Goal: Information Seeking & Learning: Learn about a topic

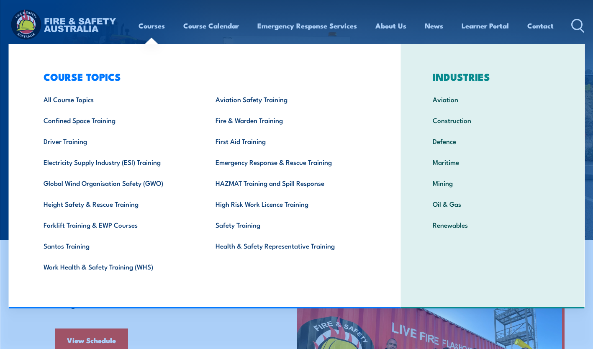
drag, startPoint x: 116, startPoint y: 183, endPoint x: 123, endPoint y: 183, distance: 7.5
click at [116, 183] on link "Global Wind Organisation Safety (GWO)" at bounding box center [117, 182] width 172 height 21
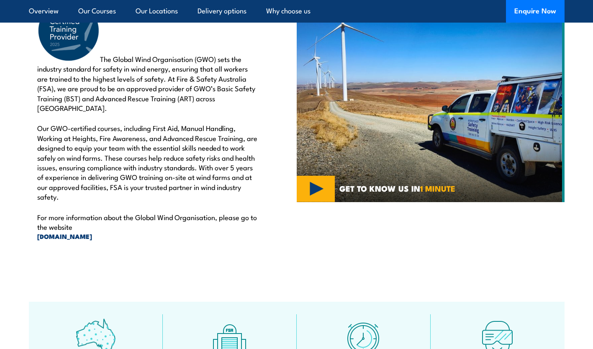
scroll to position [335, 0]
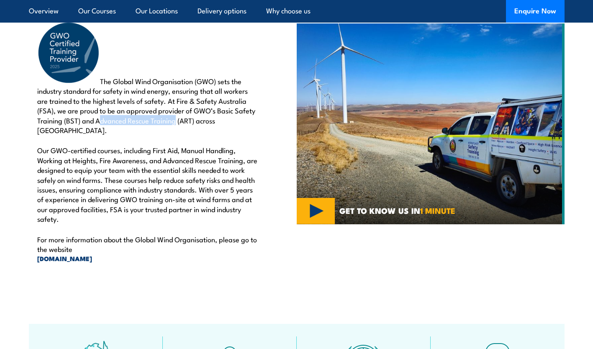
drag, startPoint x: 101, startPoint y: 118, endPoint x: 177, endPoint y: 118, distance: 75.8
click at [177, 118] on p "The Global Wind Organisation (GWO) sets the industry standard for safety in win…" at bounding box center [147, 77] width 221 height 113
click at [87, 254] on link "www.globalwindsafety.org" at bounding box center [147, 258] width 221 height 9
